Goal: Transaction & Acquisition: Purchase product/service

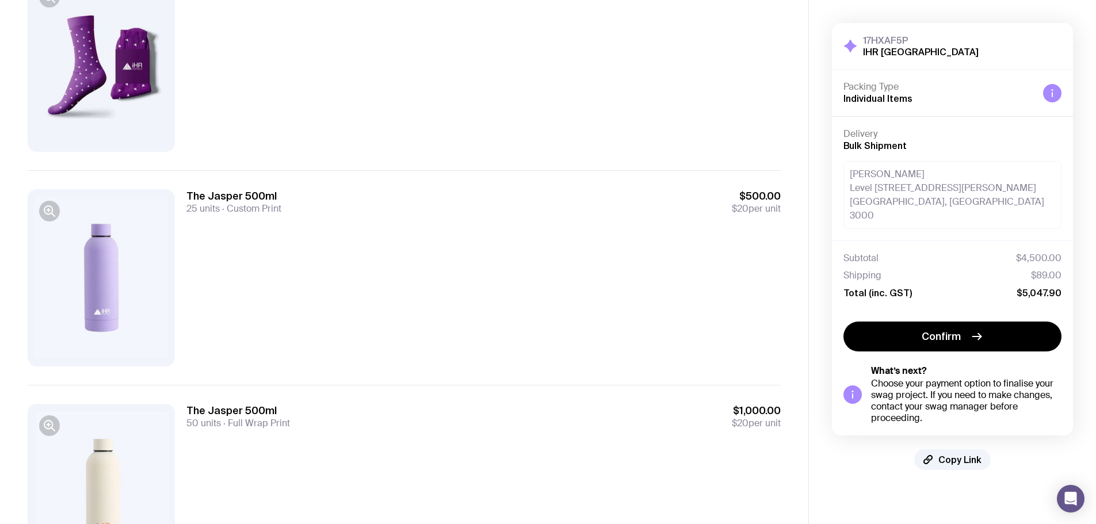
scroll to position [471, 0]
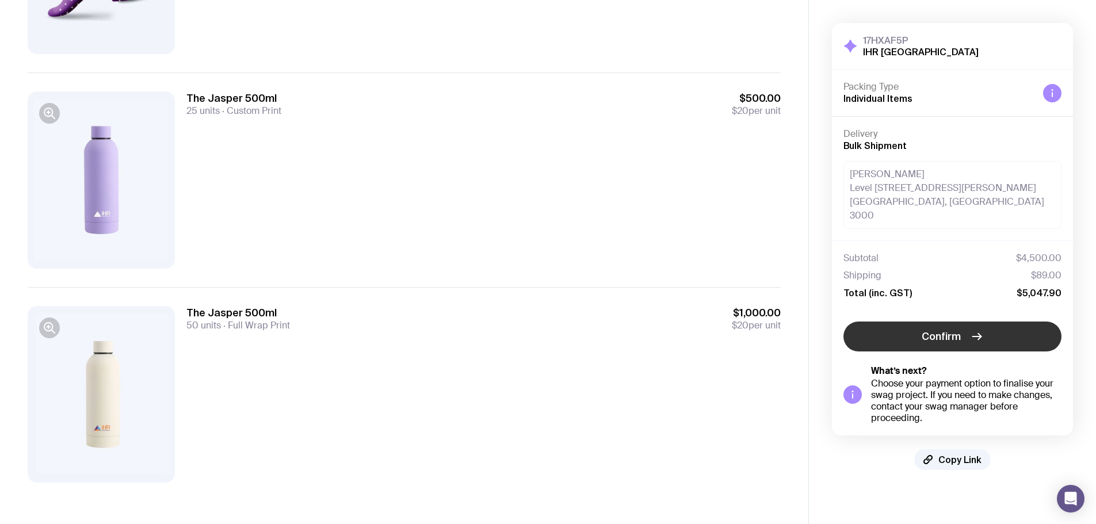
click at [875, 330] on span "Confirm" at bounding box center [941, 337] width 39 height 14
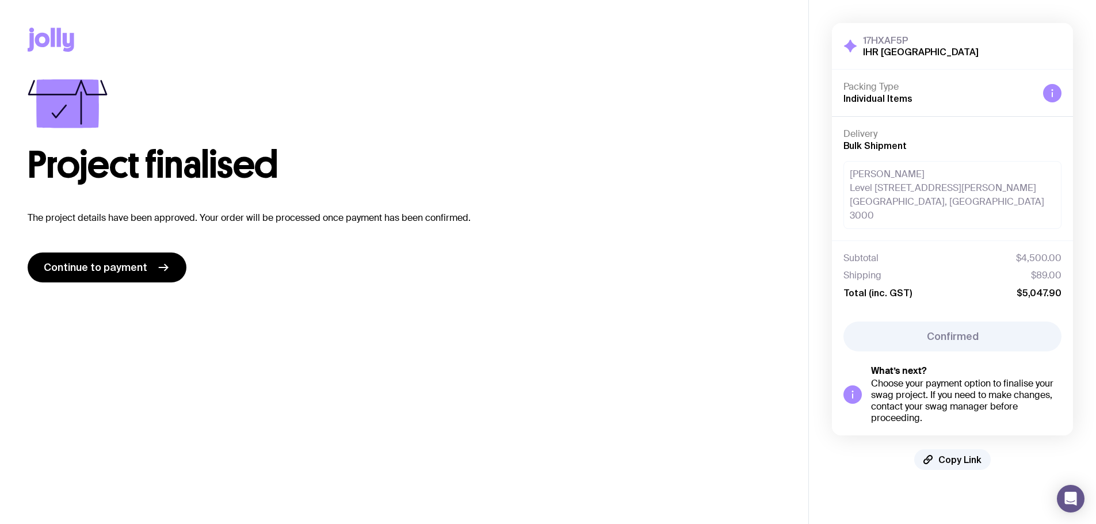
scroll to position [0, 0]
click at [135, 267] on span "Continue to payment" at bounding box center [96, 268] width 104 height 14
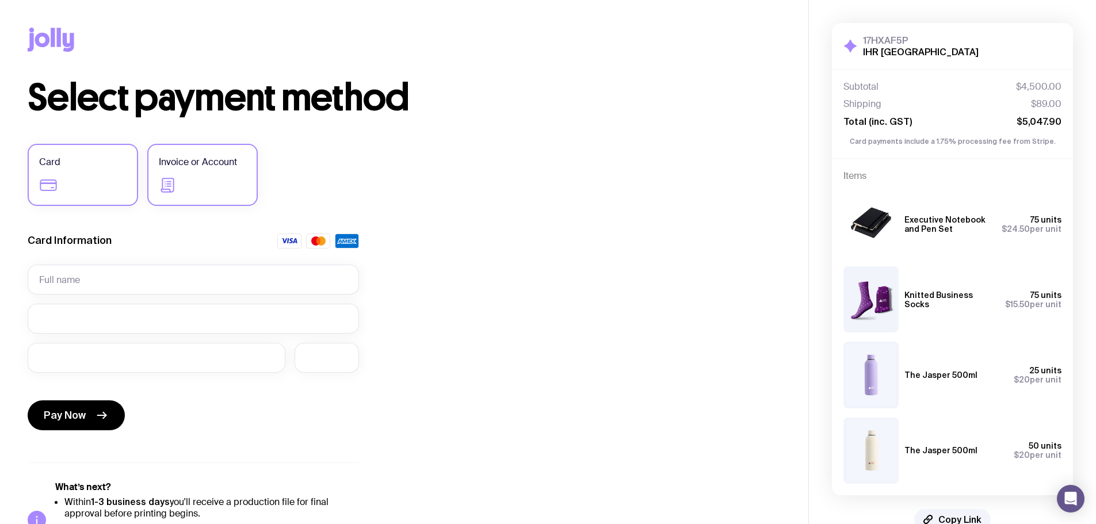
click at [204, 174] on label "Invoice or Account" at bounding box center [202, 175] width 110 height 62
click at [0, 0] on input "Invoice or Account" at bounding box center [0, 0] width 0 height 0
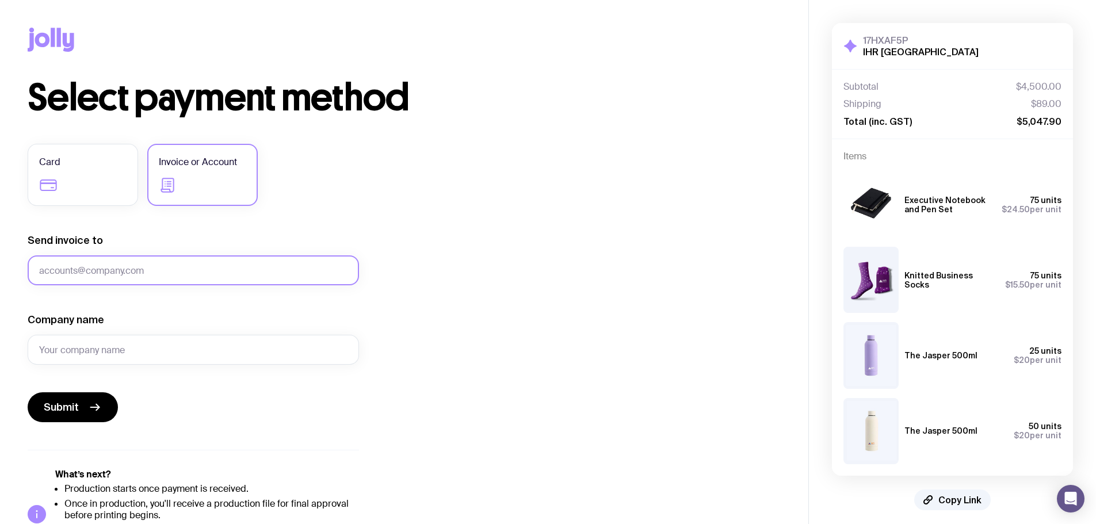
click at [81, 270] on input "Send invoice to" at bounding box center [193, 271] width 331 height 30
type input "[EMAIL_ADDRESS][DOMAIN_NAME]"
click at [74, 339] on input "Company name" at bounding box center [193, 350] width 331 height 30
type input "iHR [GEOGRAPHIC_DATA]"
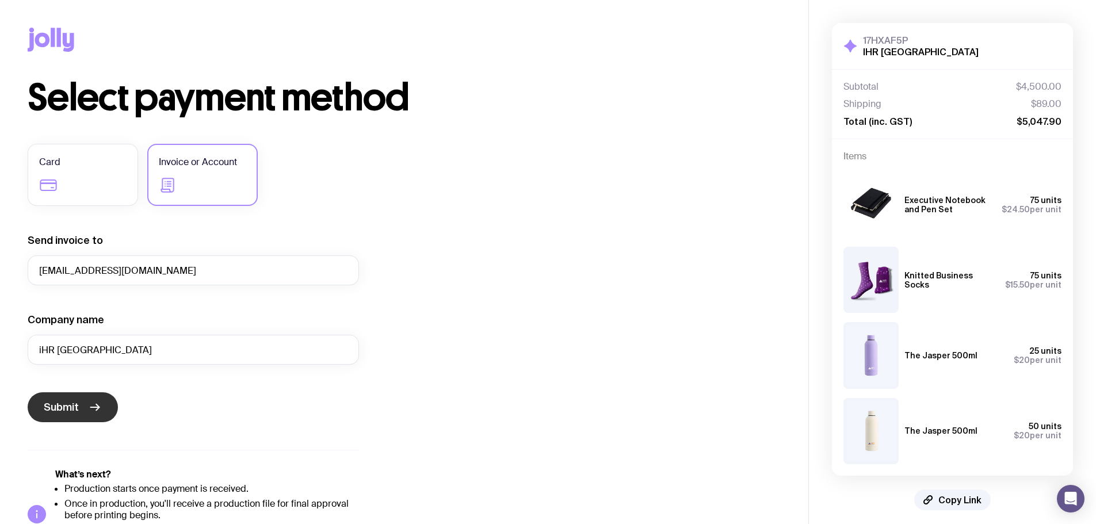
click at [62, 399] on span "Submit" at bounding box center [61, 408] width 35 height 14
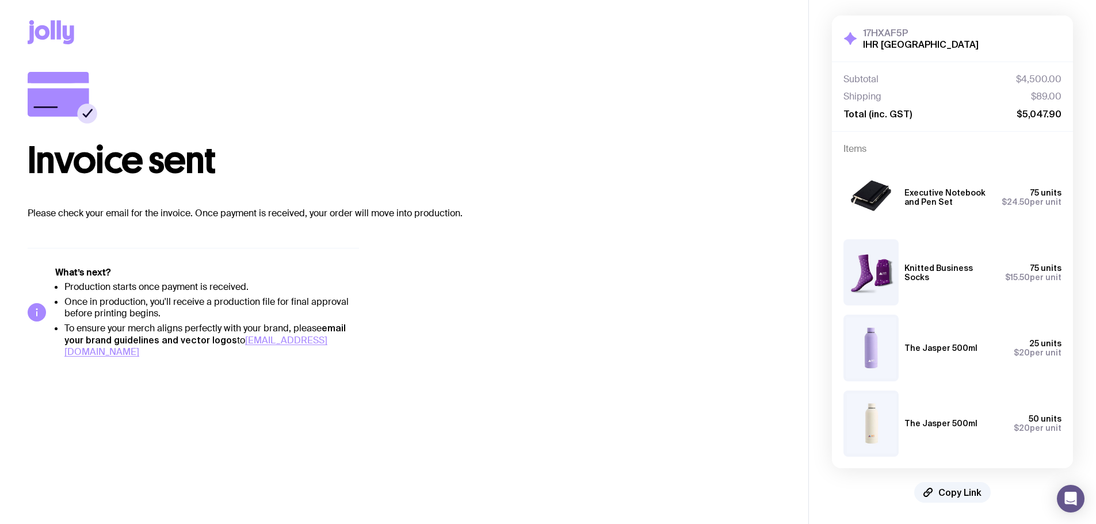
scroll to position [9, 0]
